Goal: Check status: Check status

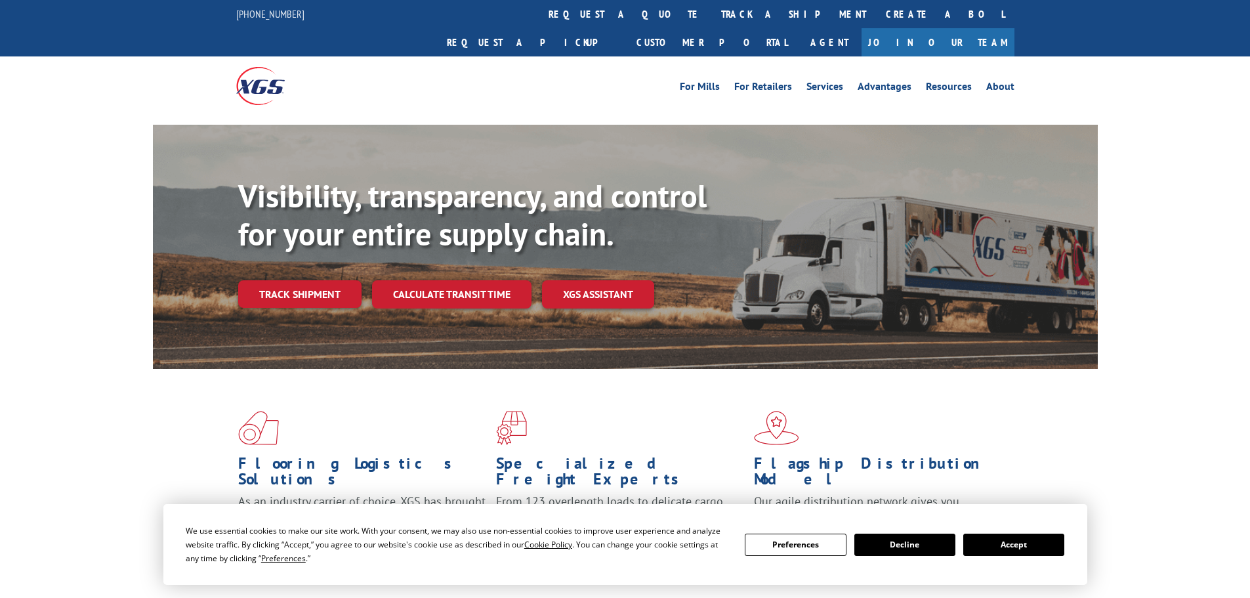
click at [1003, 552] on button "Accept" at bounding box center [1013, 544] width 101 height 22
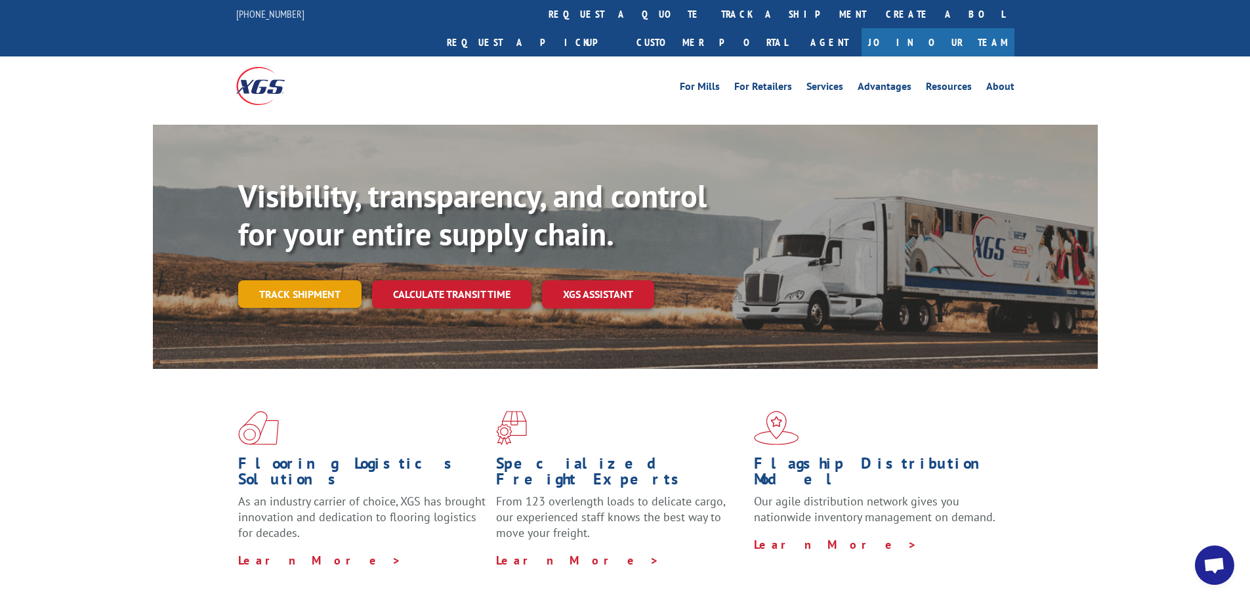
click at [283, 280] on link "Track shipment" at bounding box center [299, 294] width 123 height 28
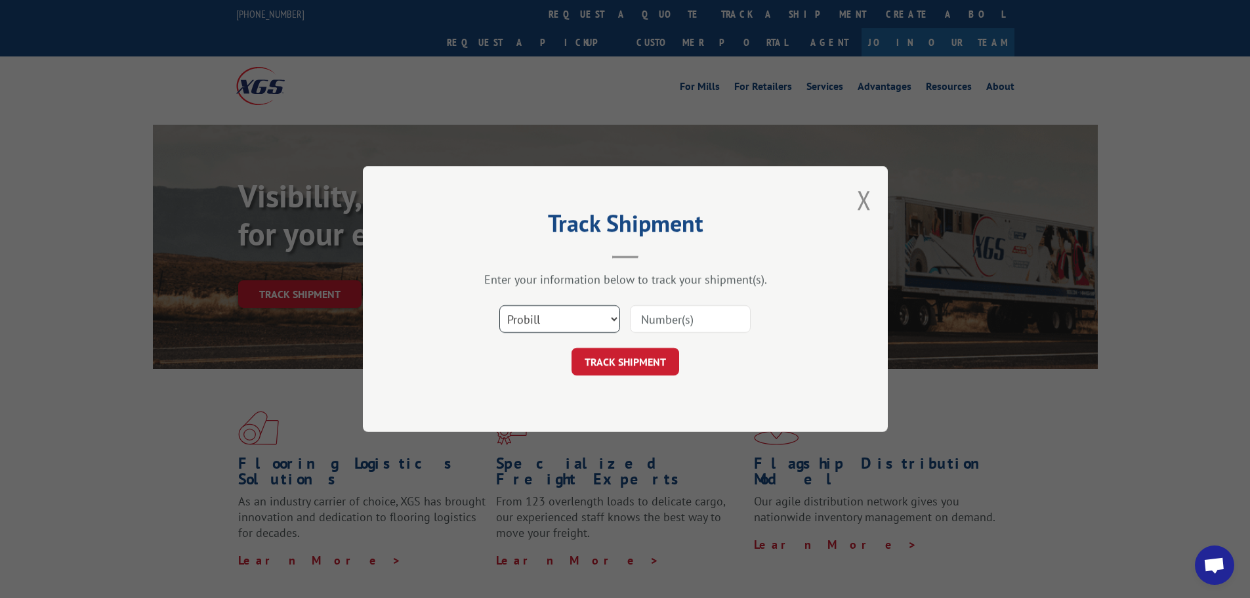
click at [559, 327] on select "Select category... Probill BOL PO" at bounding box center [559, 319] width 121 height 28
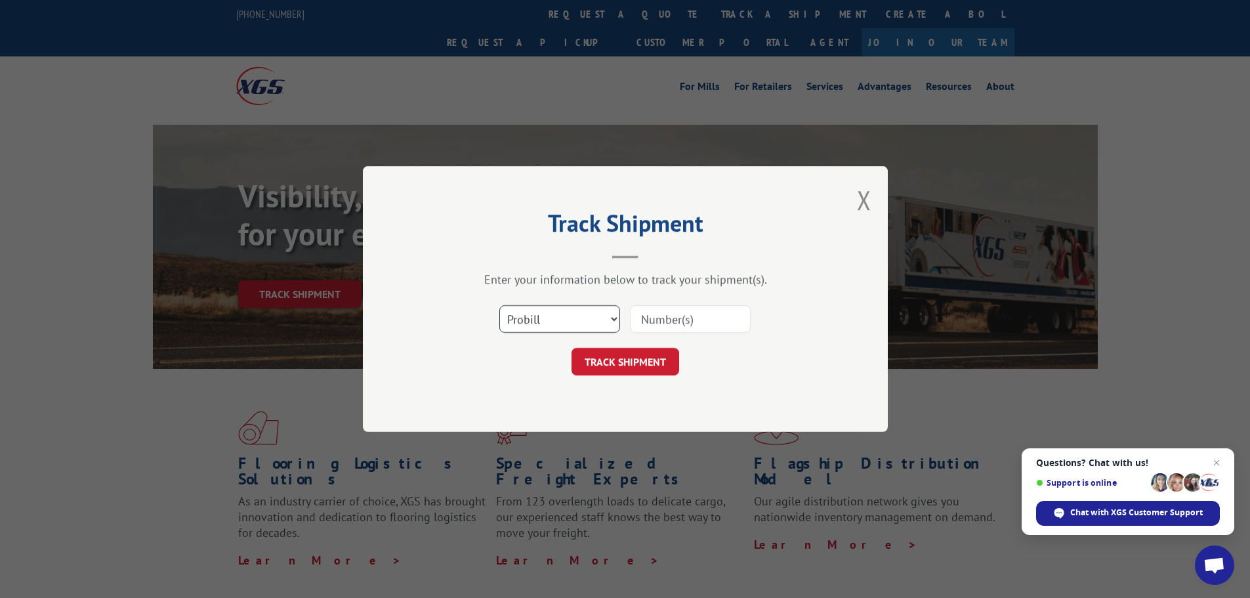
select select "po"
click at [499, 305] on select "Select category... Probill BOL PO" at bounding box center [559, 319] width 121 height 28
click at [650, 330] on input at bounding box center [690, 319] width 121 height 28
paste input "04522721"
type input "04522721"
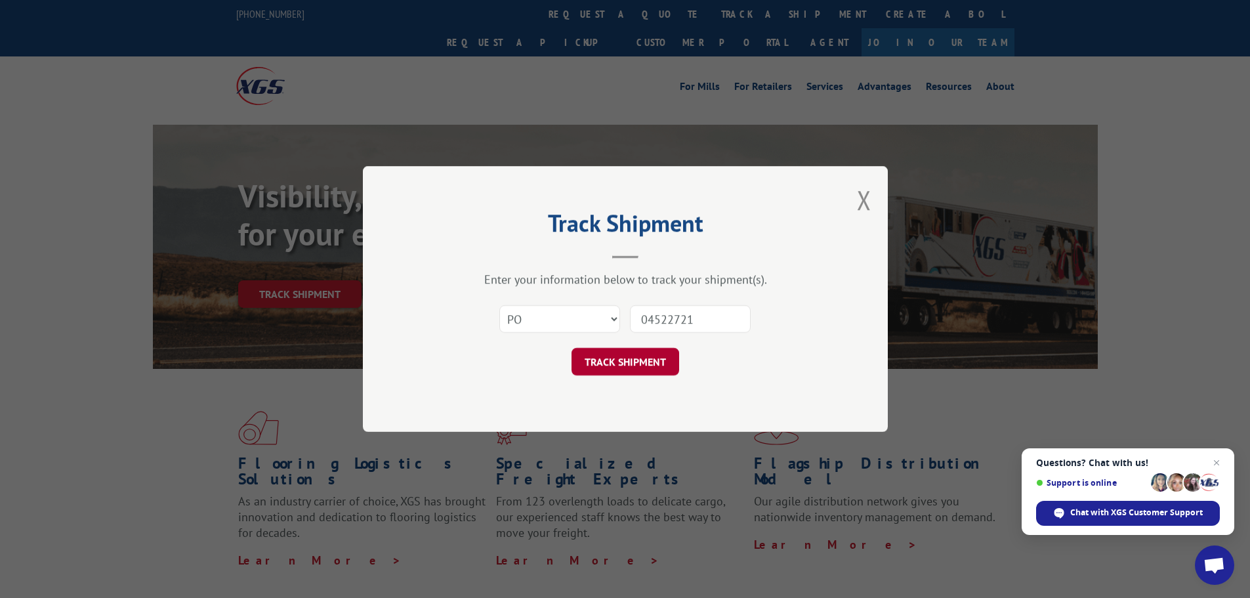
click at [644, 369] on button "TRACK SHIPMENT" at bounding box center [625, 362] width 108 height 28
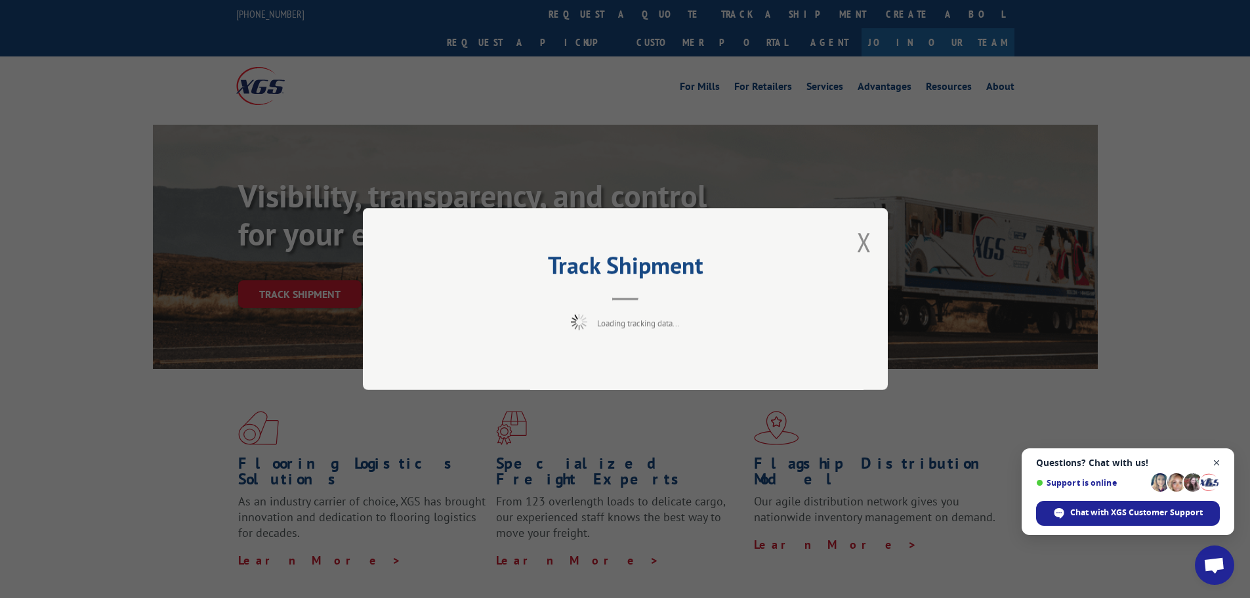
click at [1216, 464] on span "Close chat" at bounding box center [1216, 463] width 16 height 16
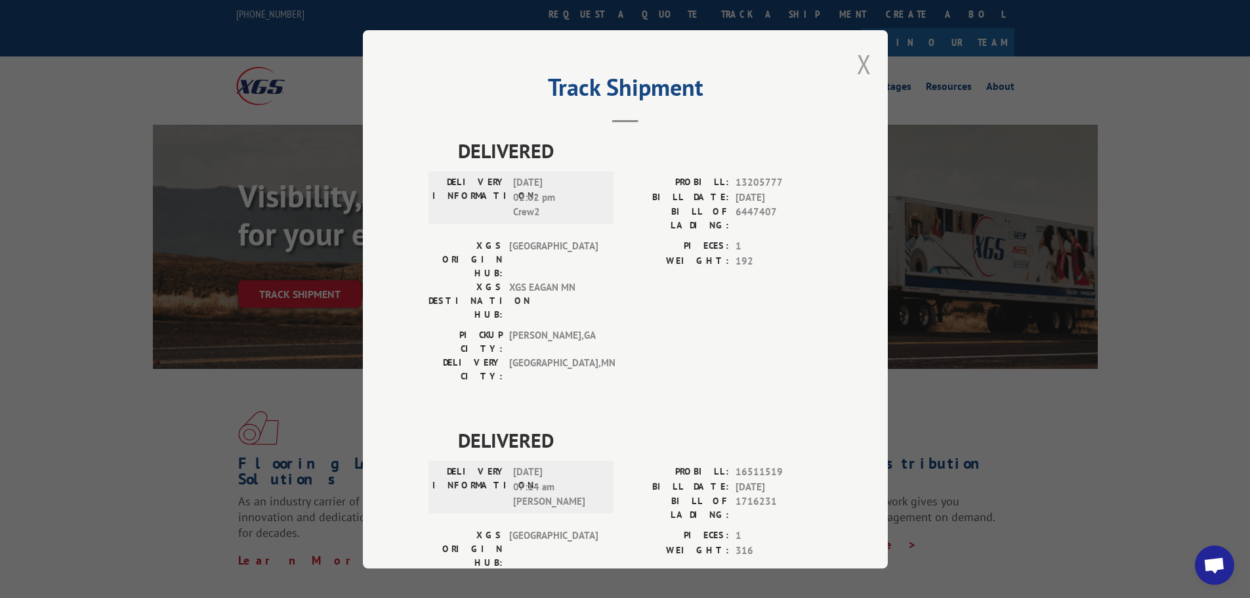
click at [857, 64] on button "Close modal" at bounding box center [864, 64] width 14 height 35
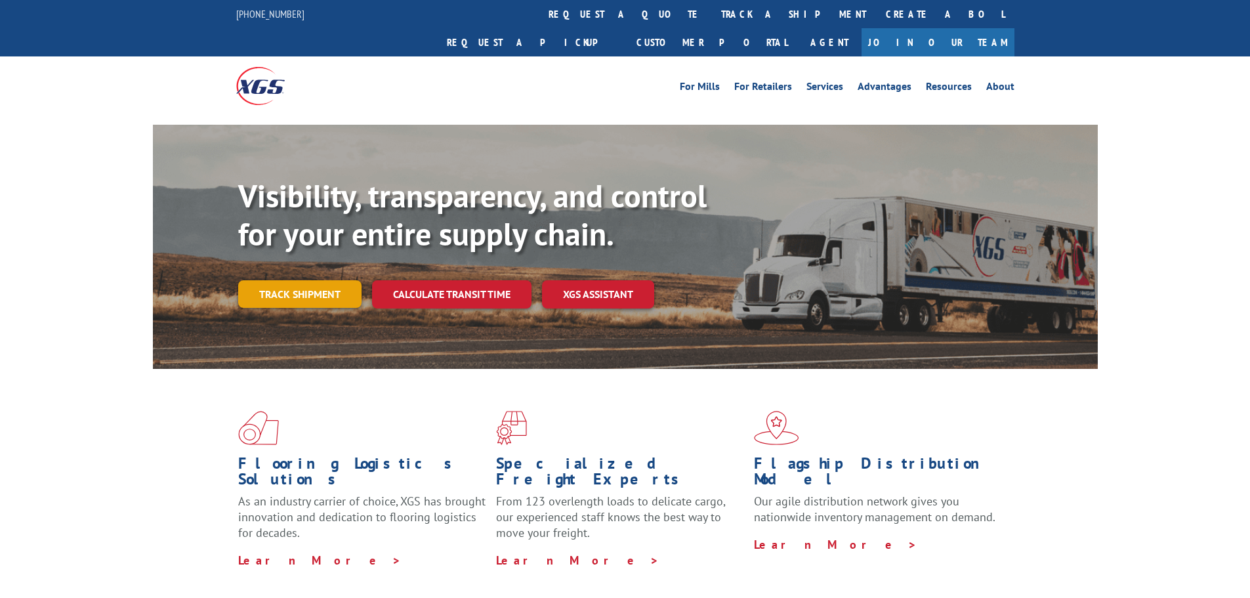
click at [289, 280] on link "Track shipment" at bounding box center [299, 294] width 123 height 28
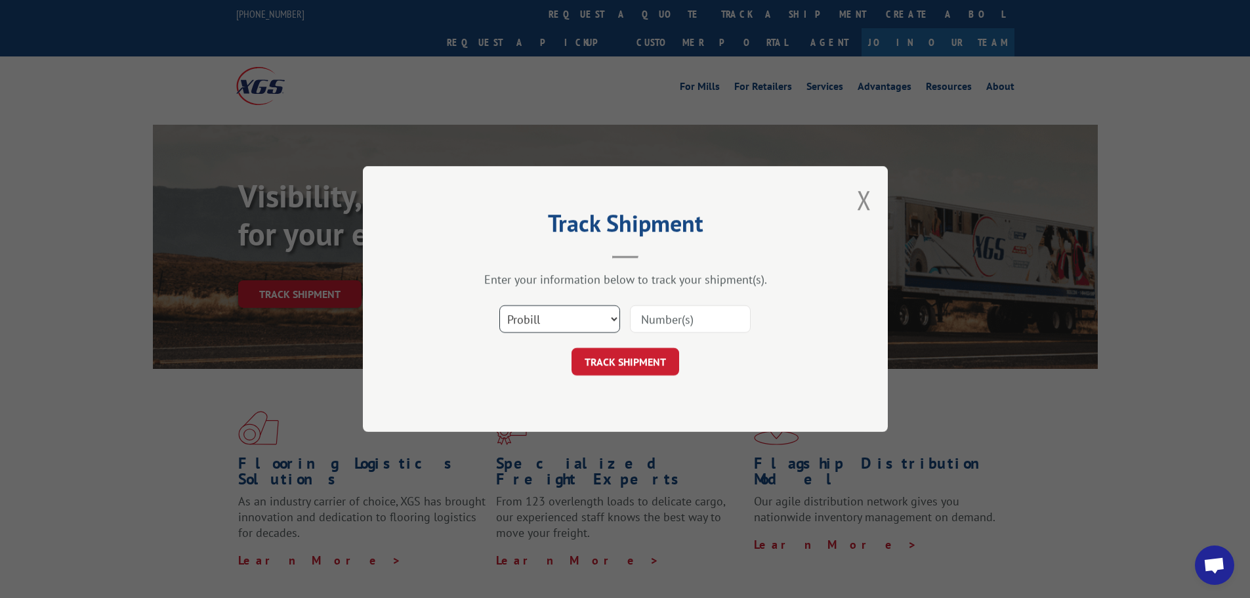
click at [564, 319] on select "Select category... Probill BOL PO" at bounding box center [559, 319] width 121 height 28
select select "po"
click at [499, 305] on select "Select category... Probill BOL PO" at bounding box center [559, 319] width 121 height 28
click at [677, 323] on input at bounding box center [690, 319] width 121 height 28
paste input "04522863"
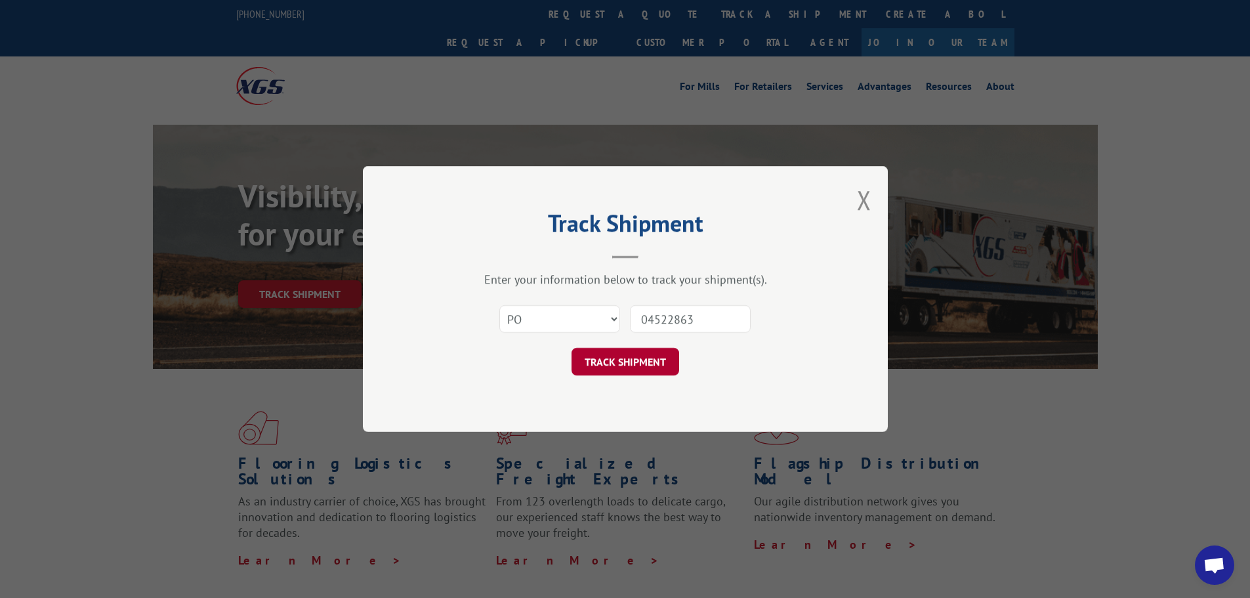
type input "04522863"
click at [625, 360] on button "TRACK SHIPMENT" at bounding box center [625, 362] width 108 height 28
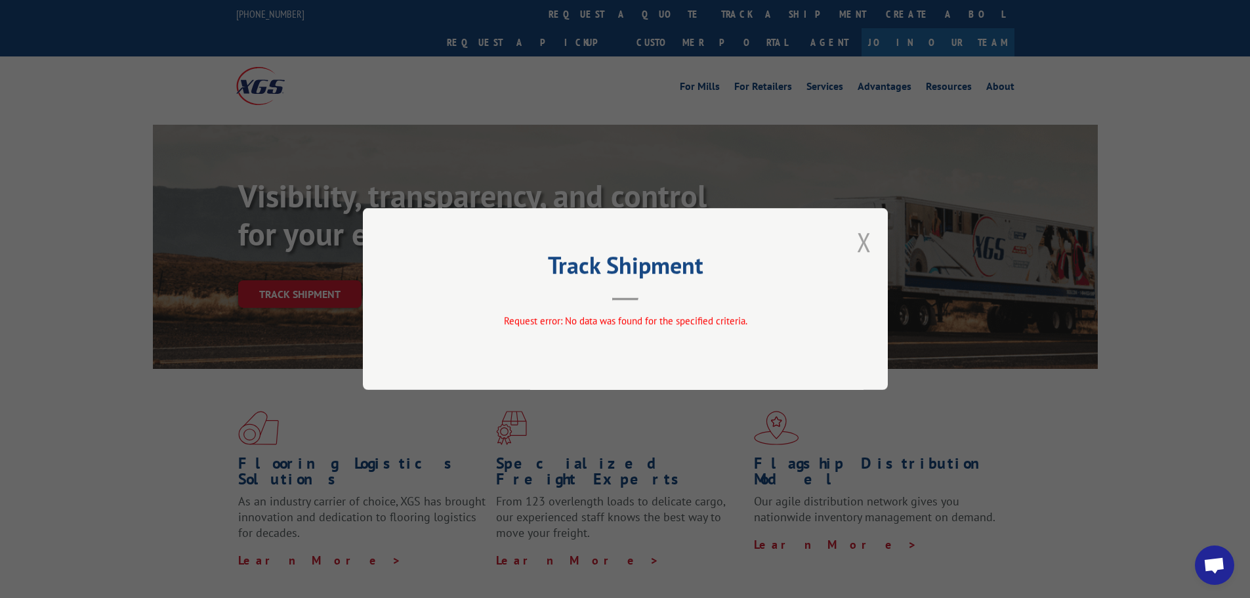
click at [869, 245] on button "Close modal" at bounding box center [864, 241] width 14 height 35
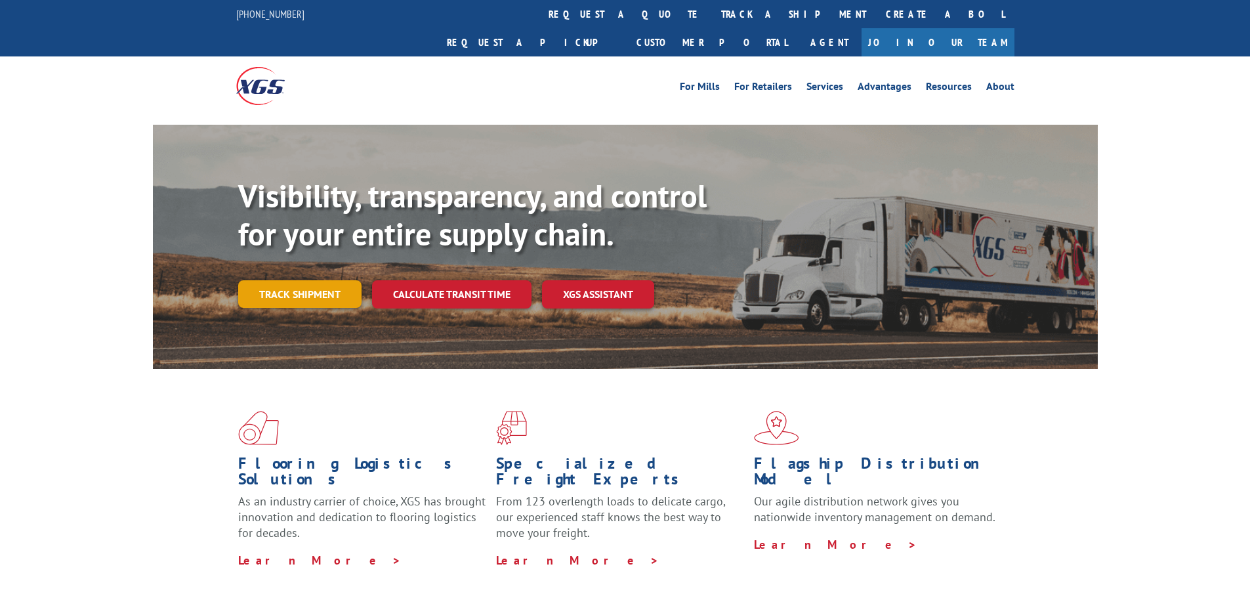
click at [307, 280] on link "Track shipment" at bounding box center [299, 294] width 123 height 28
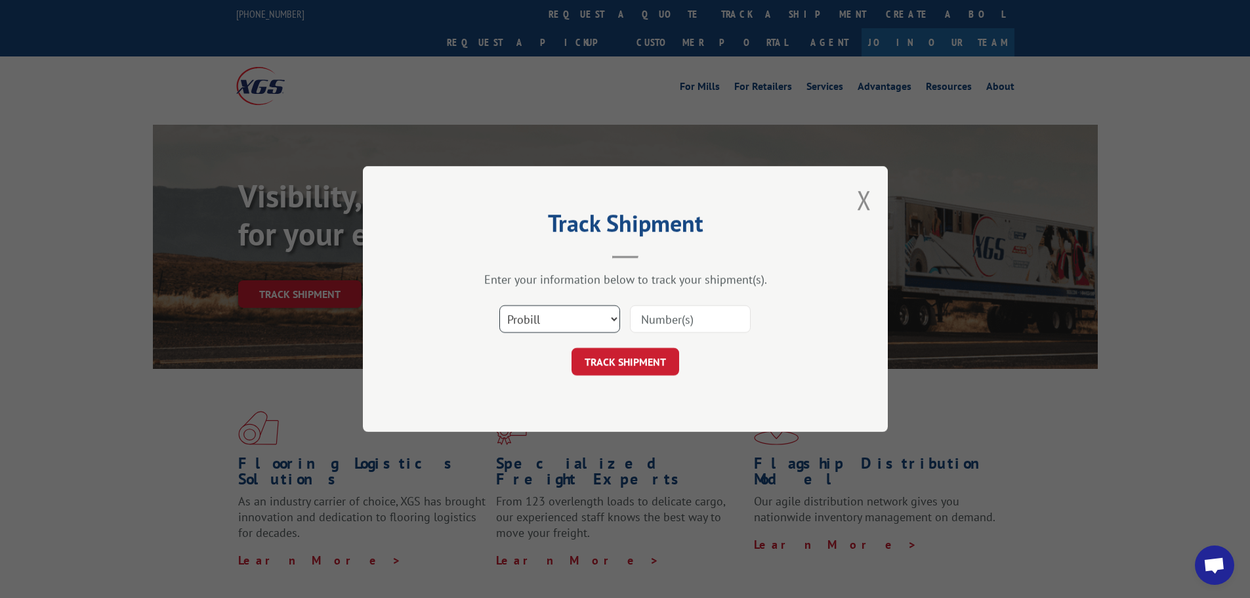
click at [518, 321] on select "Select category... Probill BOL PO" at bounding box center [559, 319] width 121 height 28
select select "po"
click at [499, 305] on select "Select category... Probill BOL PO" at bounding box center [559, 319] width 121 height 28
click at [659, 324] on input at bounding box center [690, 319] width 121 height 28
paste input "04522959"
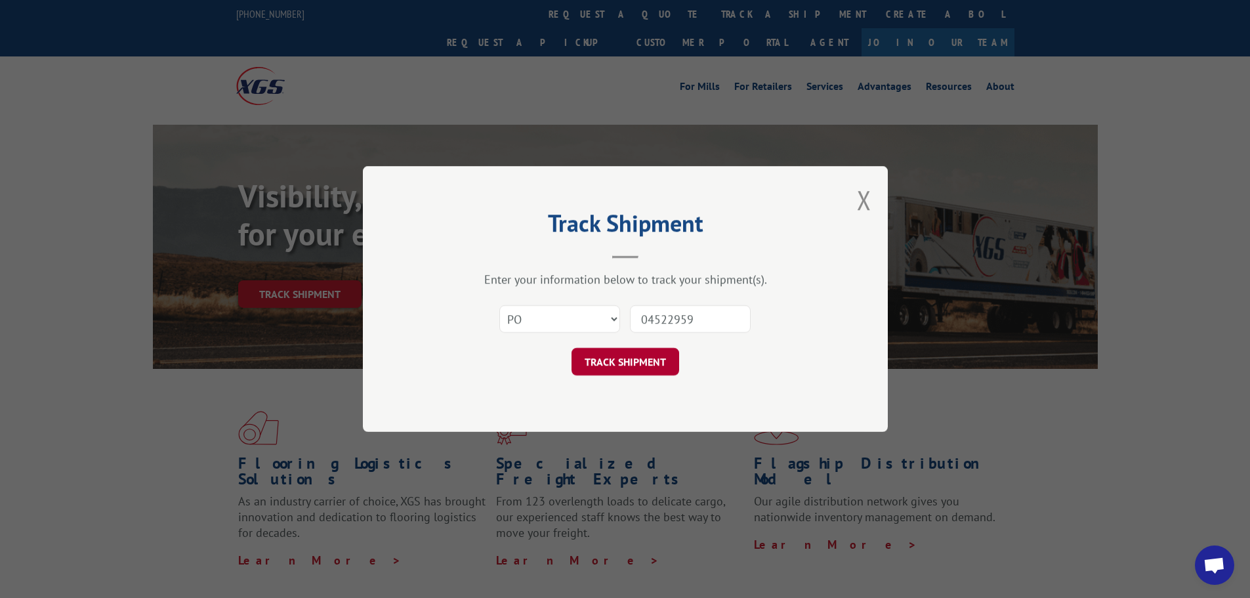
type input "04522959"
click at [643, 351] on button "TRACK SHIPMENT" at bounding box center [625, 362] width 108 height 28
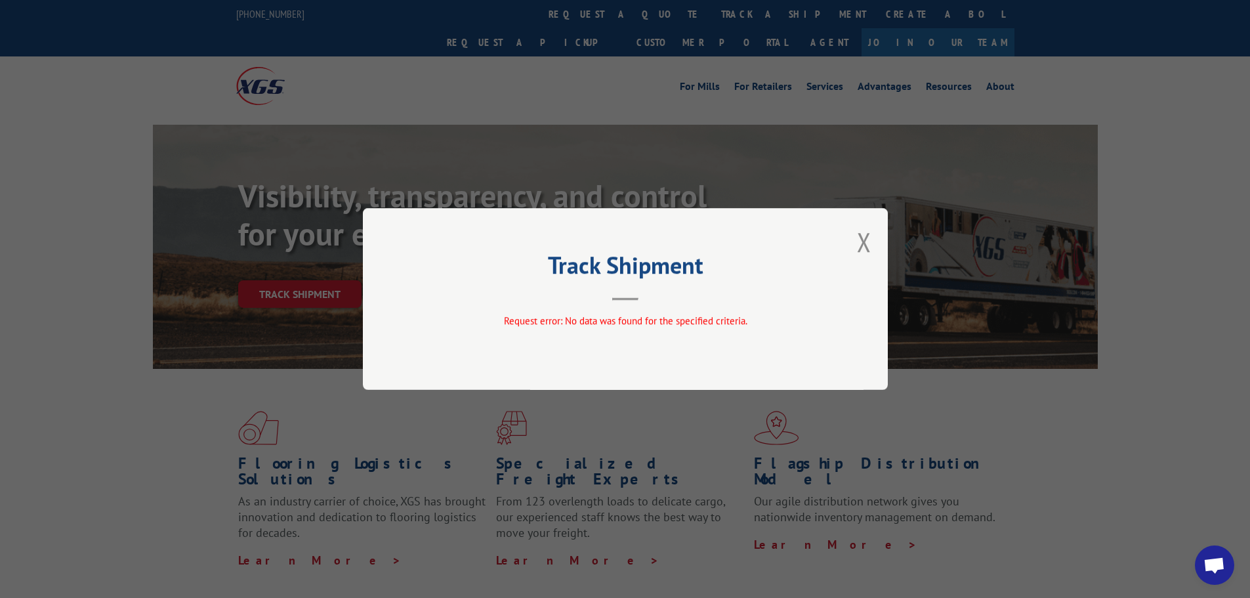
click at [855, 243] on div "Track Shipment Request error: No data was found for the specified criteria." at bounding box center [625, 299] width 525 height 182
click at [864, 247] on button "Close modal" at bounding box center [864, 241] width 14 height 35
